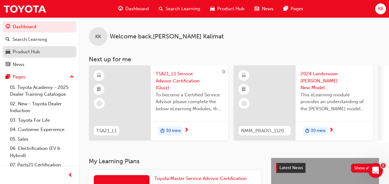
click at [33, 50] on div "Product Hub" at bounding box center [26, 51] width 27 height 7
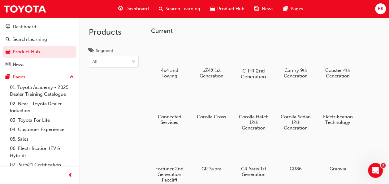
click at [258, 57] on div at bounding box center [253, 53] width 34 height 24
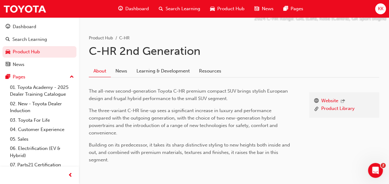
scroll to position [124, 0]
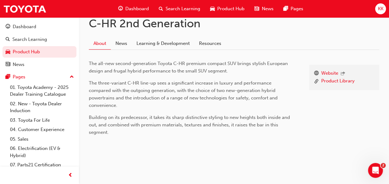
click at [174, 42] on link "Learning & Development" at bounding box center [163, 43] width 62 height 12
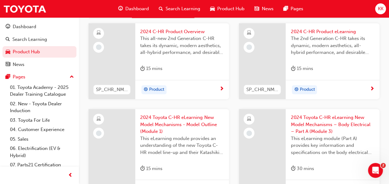
scroll to position [134, 0]
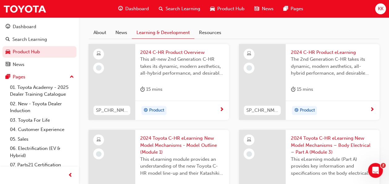
click at [203, 112] on div "Product" at bounding box center [179, 110] width 79 height 9
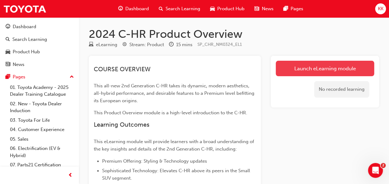
click at [323, 67] on link "Launch eLearning module" at bounding box center [324, 68] width 98 height 15
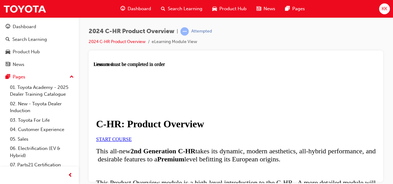
scroll to position [62, 0]
click at [132, 136] on link "START COURSE" at bounding box center [114, 138] width 36 height 5
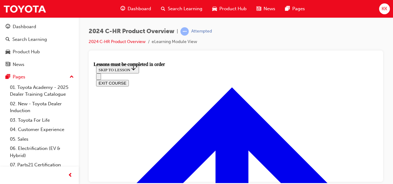
scroll to position [424, 0]
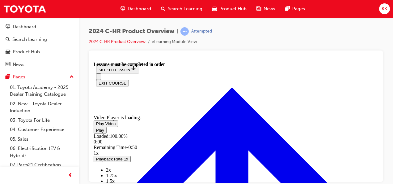
scroll to position [526, 0]
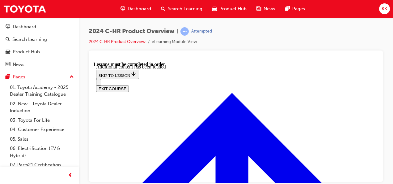
scroll to position [1619, 0]
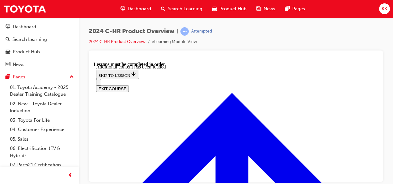
radio input "true"
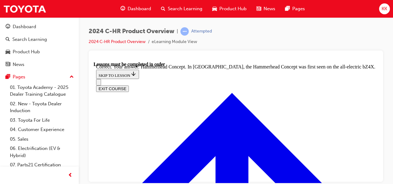
scroll to position [2218, 0]
radio input "true"
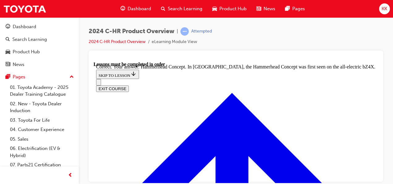
radio input "true"
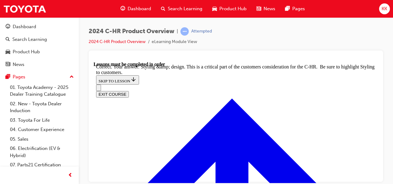
scroll to position [2406, 0]
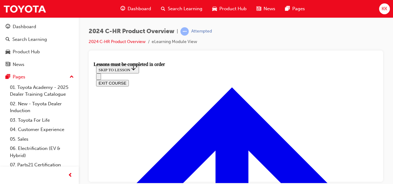
scroll to position [1004, 0]
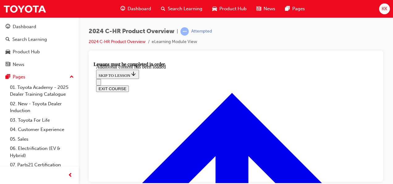
scroll to position [1091, 0]
radio input "true"
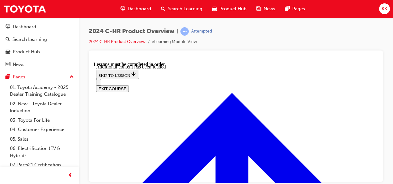
scroll to position [1169, 0]
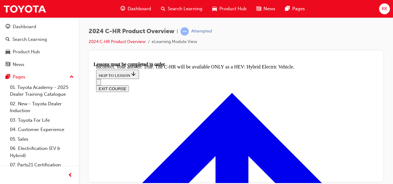
radio input "true"
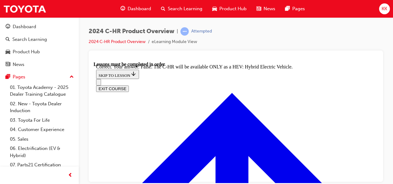
checkbox input "true"
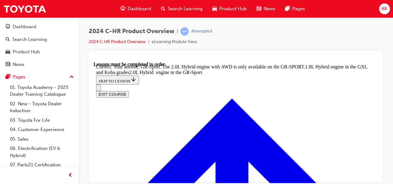
scroll to position [1586, 0]
radio input "true"
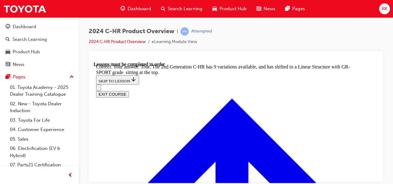
scroll to position [1744, 0]
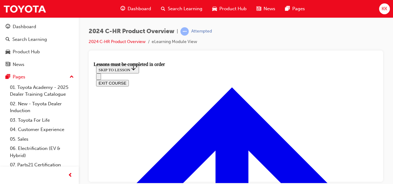
scroll to position [145, 0]
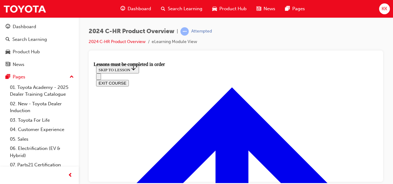
scroll to position [145, 0]
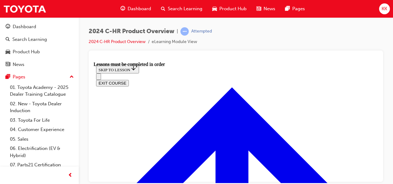
scroll to position [201, 0]
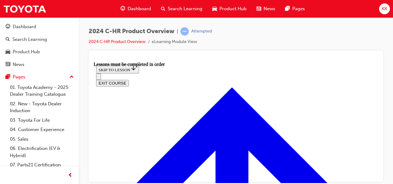
scroll to position [186, 0]
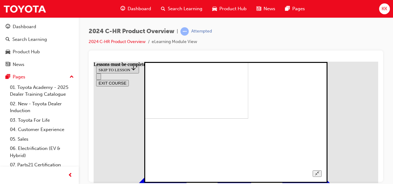
click at [322, 170] on button "Unzoom image" at bounding box center [317, 173] width 9 height 6
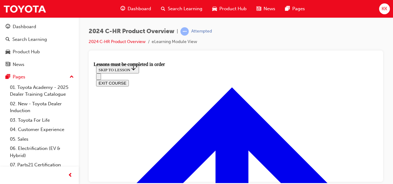
scroll to position [124, 0]
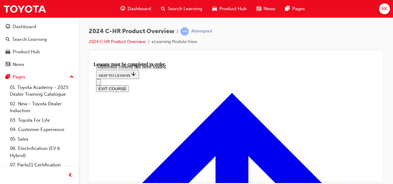
scroll to position [365, 0]
drag, startPoint x: 140, startPoint y: 175, endPoint x: 157, endPoint y: 172, distance: 16.9
radio input "true"
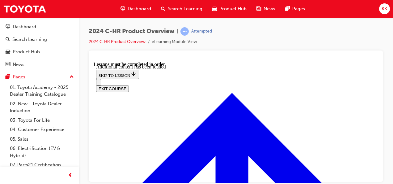
scroll to position [458, 0]
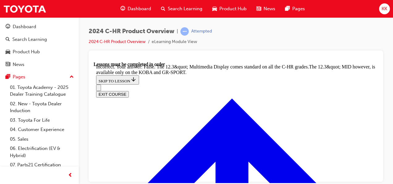
scroll to position [537, 0]
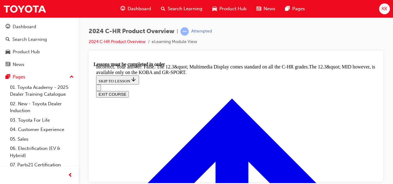
radio input "true"
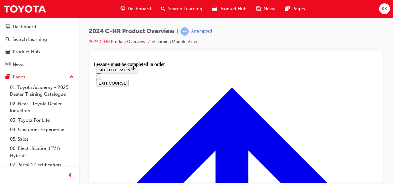
scroll to position [1106, 0]
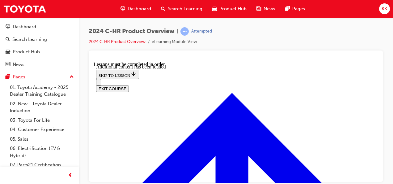
scroll to position [1224, 0]
checkbox input "true"
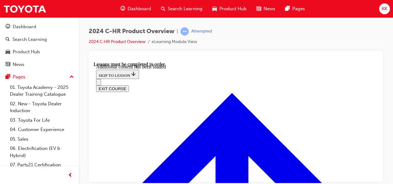
checkbox input "true"
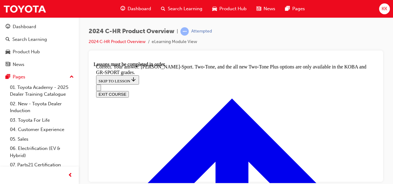
scroll to position [1412, 0]
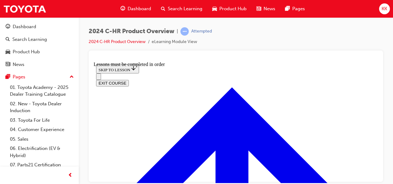
scroll to position [424, 0]
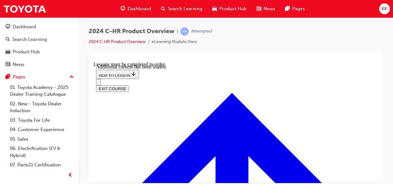
scroll to position [605, 0]
radio input "true"
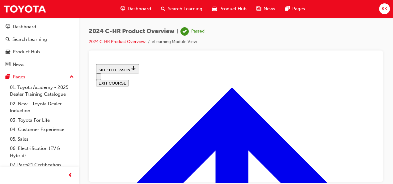
scroll to position [300, 0]
click at [129, 79] on button "EXIT COURSE" at bounding box center [112, 82] width 33 height 6
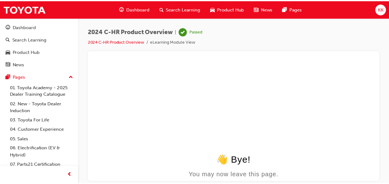
scroll to position [0, 0]
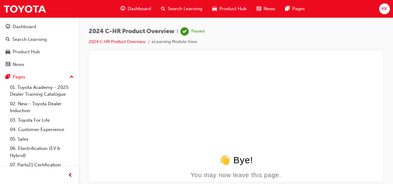
click at [143, 8] on span "Dashboard" at bounding box center [139, 8] width 23 height 7
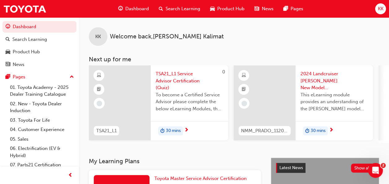
click at [234, 10] on span "Product Hub" at bounding box center [230, 8] width 27 height 7
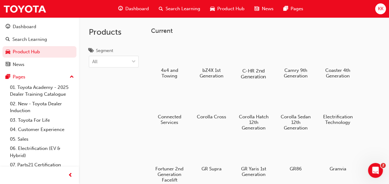
click at [261, 59] on div at bounding box center [253, 53] width 34 height 24
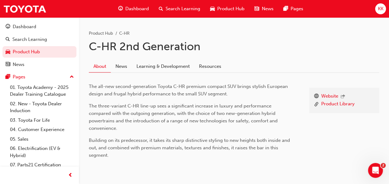
scroll to position [93, 0]
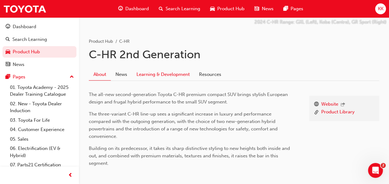
click at [174, 73] on link "Learning & Development" at bounding box center [163, 74] width 62 height 12
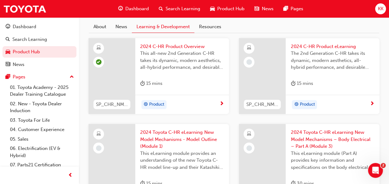
scroll to position [155, 0]
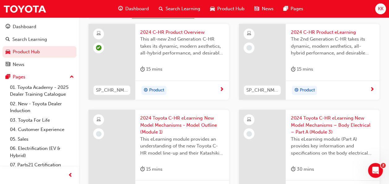
click at [365, 92] on div "Product" at bounding box center [329, 90] width 79 height 9
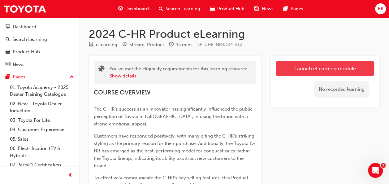
click at [324, 66] on link "Launch eLearning module" at bounding box center [324, 68] width 98 height 15
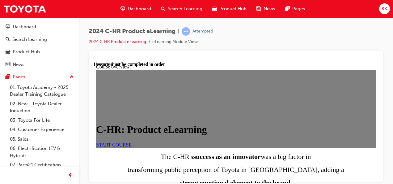
scroll to position [62, 0]
click at [132, 142] on link "START COURSE" at bounding box center [114, 144] width 36 height 5
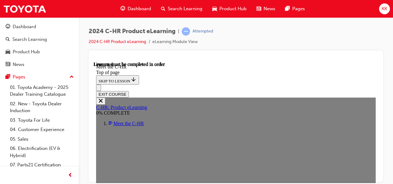
scroll to position [22, 0]
click at [100, 89] on icon "Open navigation menu" at bounding box center [102, 91] width 6 height 4
click at [100, 97] on button "Close navigation menu" at bounding box center [100, 100] width 9 height 7
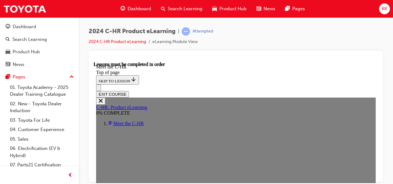
scroll to position [702, 0]
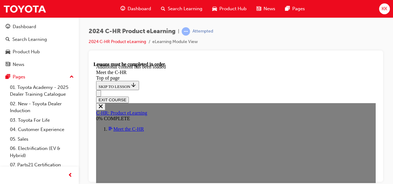
scroll to position [1376, 0]
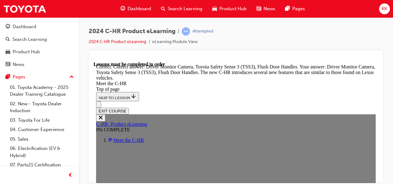
scroll to position [1853, 0]
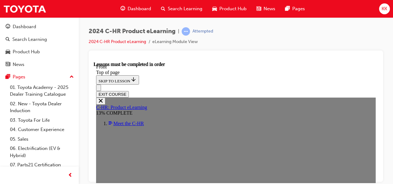
scroll to position [176, 0]
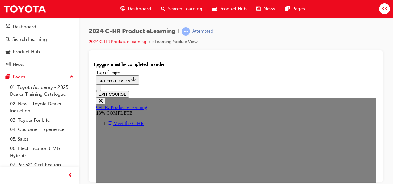
scroll to position [75, 0]
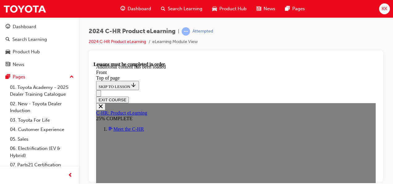
scroll to position [546, 0]
drag, startPoint x: 152, startPoint y: 124, endPoint x: 154, endPoint y: 122, distance: 3.5
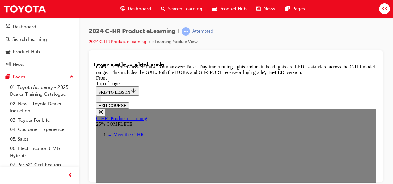
scroll to position [714, 0]
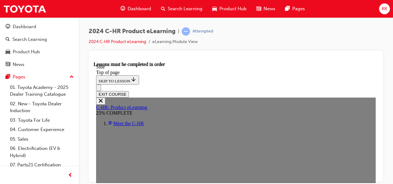
scroll to position [145, 0]
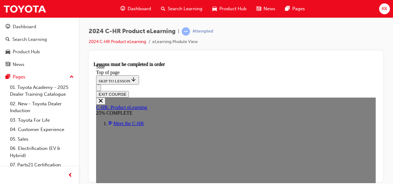
scroll to position [0, 0]
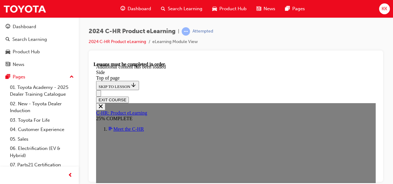
scroll to position [332, 0]
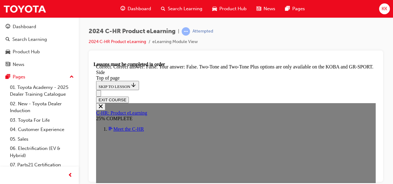
scroll to position [579, 0]
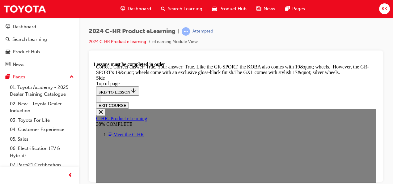
scroll to position [782, 0]
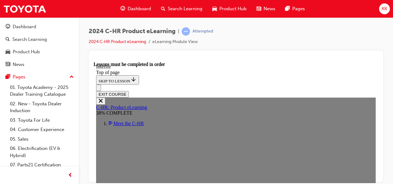
scroll to position [207, 0]
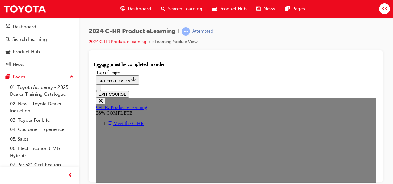
scroll to position [103, 0]
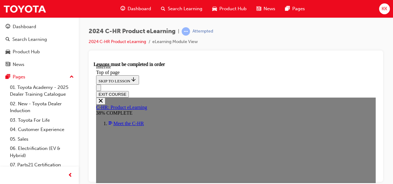
scroll to position [212, 0]
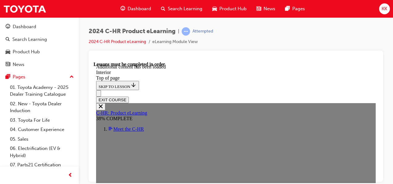
scroll to position [578, 0]
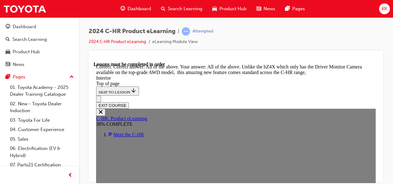
scroll to position [874, 0]
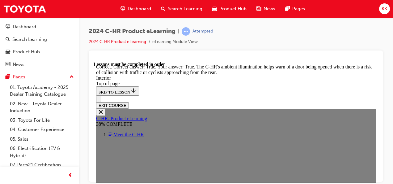
scroll to position [1059, 0]
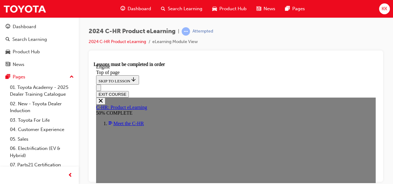
scroll to position [887, 0]
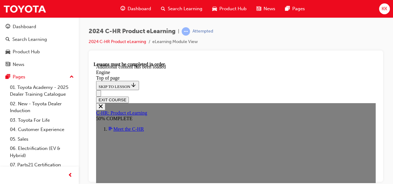
scroll to position [1004, 0]
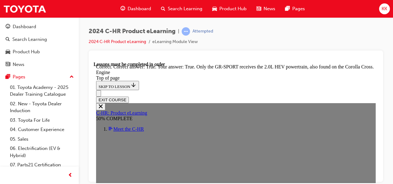
scroll to position [1344, 0]
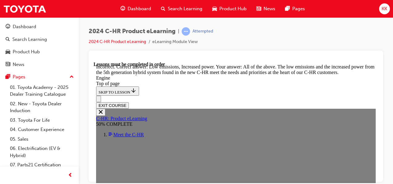
scroll to position [1375, 0]
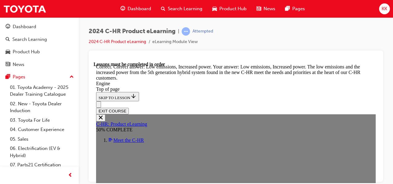
scroll to position [1746, 0]
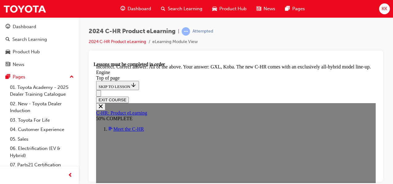
scroll to position [1850, 0]
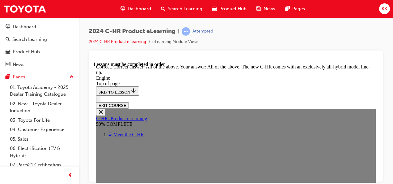
scroll to position [1921, 0]
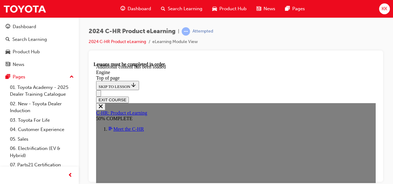
scroll to position [1924, 0]
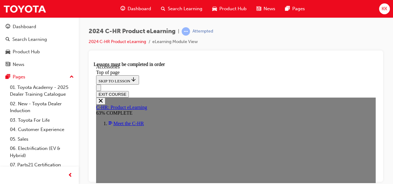
scroll to position [249, 0]
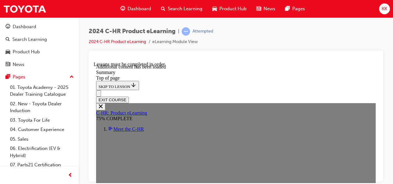
scroll to position [1032, 0]
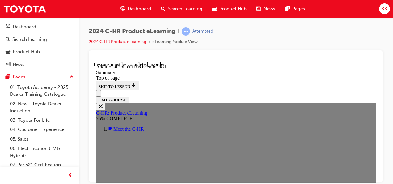
scroll to position [1094, 0]
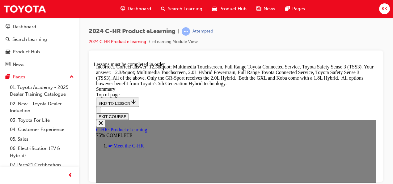
scroll to position [1195, 0]
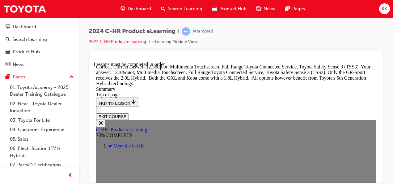
scroll to position [1275, 0]
drag, startPoint x: 254, startPoint y: 134, endPoint x: 251, endPoint y: 132, distance: 3.9
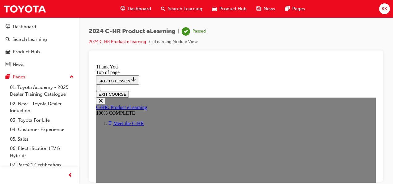
scroll to position [0, 0]
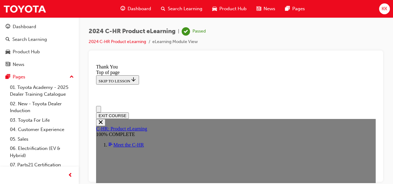
click at [129, 112] on button "EXIT COURSE" at bounding box center [112, 115] width 33 height 6
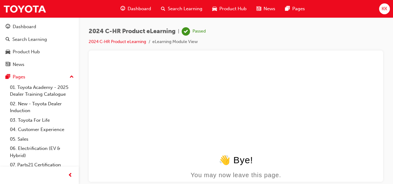
click at [129, 44] on li "2024 C-HR Product eLearning" at bounding box center [121, 41] width 64 height 7
click at [129, 43] on link "2024 C-HR Product eLearning" at bounding box center [118, 41] width 58 height 5
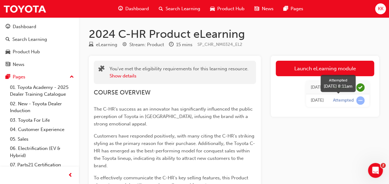
click at [345, 100] on div "Attempted" at bounding box center [343, 100] width 21 height 6
click at [360, 101] on span "learningRecordVerb_ATTEMPT-icon" at bounding box center [360, 100] width 8 height 8
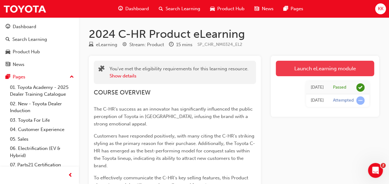
click at [293, 70] on link "Launch eLearning module" at bounding box center [324, 68] width 98 height 15
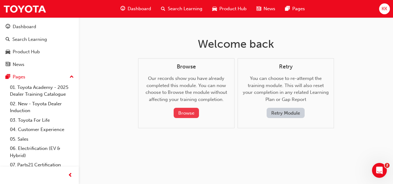
click at [185, 113] on button "Browse" at bounding box center [186, 113] width 25 height 10
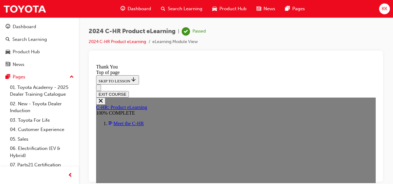
scroll to position [21, 0]
click at [129, 91] on button "EXIT COURSE" at bounding box center [112, 94] width 33 height 6
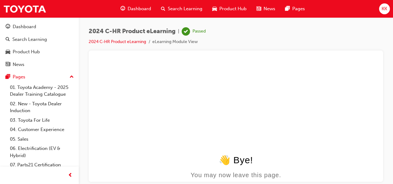
scroll to position [0, 0]
click at [21, 77] on div "Pages" at bounding box center [19, 76] width 13 height 7
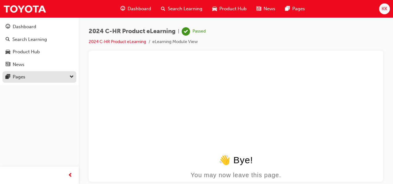
click at [10, 75] on div "Pages" at bounding box center [40, 77] width 68 height 8
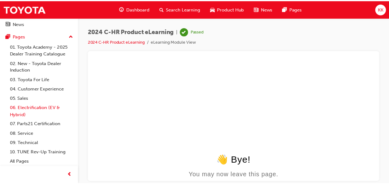
scroll to position [41, 0]
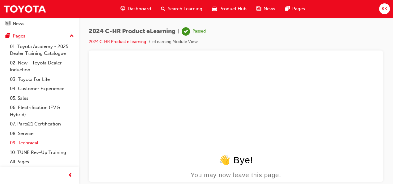
click at [34, 143] on link "09. Technical" at bounding box center [41, 143] width 69 height 10
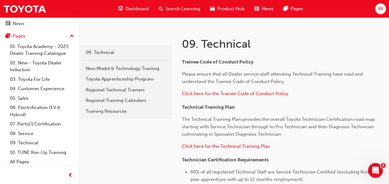
scroll to position [93, 0]
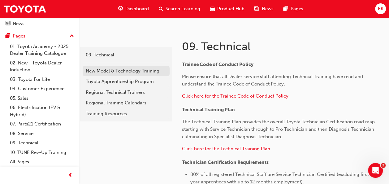
click at [135, 71] on div "New Model & Technology Training" at bounding box center [126, 70] width 81 height 7
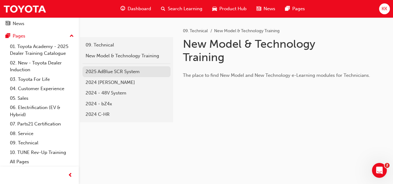
click at [136, 70] on div "2025 AdBlue SCR System" at bounding box center [127, 71] width 82 height 7
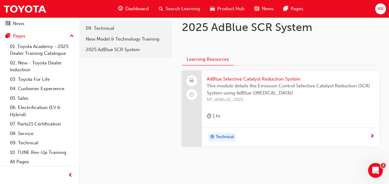
scroll to position [31, 0]
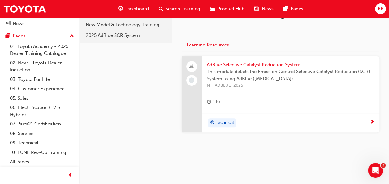
click at [279, 121] on div "Technical" at bounding box center [288, 122] width 163 height 9
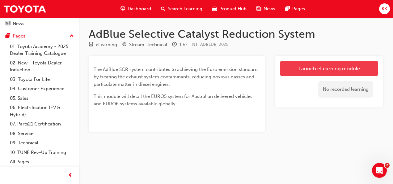
click at [297, 69] on link "Launch eLearning module" at bounding box center [329, 68] width 98 height 15
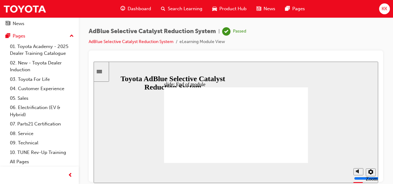
click at [102, 72] on icon "Sidebar Toggle" at bounding box center [101, 71] width 9 height 4
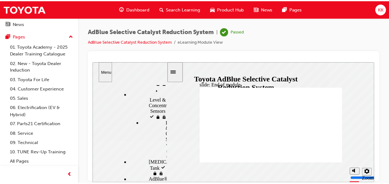
scroll to position [376, 0]
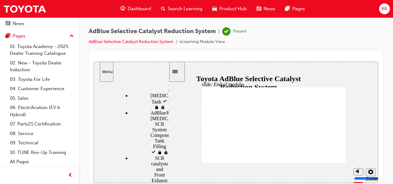
click at [188, 126] on div "slide: End of module Group 1 Rectangle 1 Rectangle 2 Toyota AdBlue Technical T…" at bounding box center [236, 121] width 285 height 121
click at [108, 69] on div "Menu" at bounding box center [106, 71] width 9 height 5
click at [178, 71] on icon "Sidebar Toggle" at bounding box center [175, 71] width 5 height 3
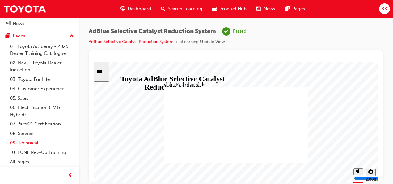
click at [22, 141] on link "09. Technical" at bounding box center [41, 143] width 69 height 10
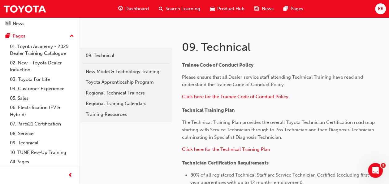
scroll to position [62, 0]
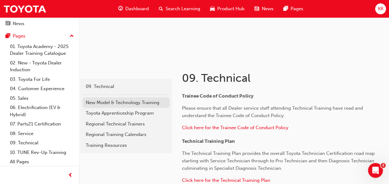
click at [131, 103] on div "New Model & Technology Training" at bounding box center [126, 102] width 81 height 7
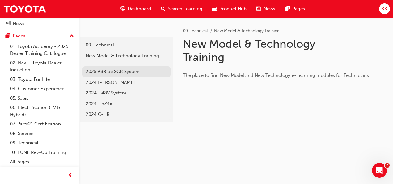
click at [145, 71] on div "2025 AdBlue SCR System" at bounding box center [127, 71] width 82 height 7
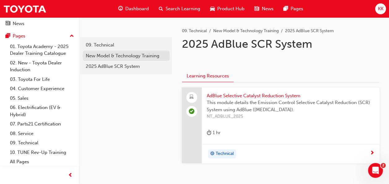
click at [95, 54] on div "New Model & Technology Training" at bounding box center [126, 55] width 81 height 7
